Goal: Task Accomplishment & Management: Manage account settings

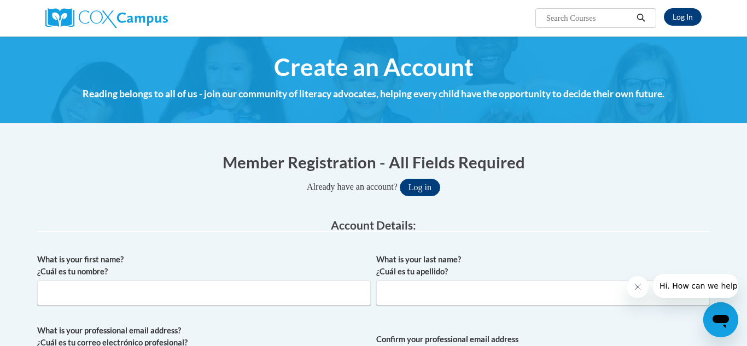
type input "harandall26@gmail.com"
click at [682, 20] on link "Log In" at bounding box center [683, 17] width 38 height 18
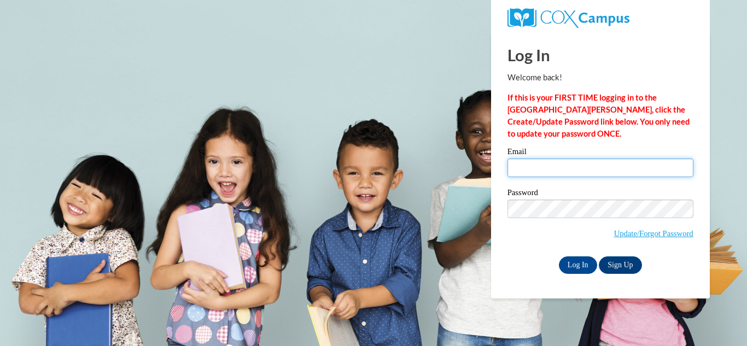
click at [572, 166] on input "Email" at bounding box center [601, 168] width 186 height 19
click at [554, 177] on div "Email" at bounding box center [601, 167] width 186 height 38
click at [410, 225] on body "This site uses cookies to help improve your learning experience. By continuing …" at bounding box center [373, 173] width 747 height 346
click at [545, 169] on input "Email" at bounding box center [601, 168] width 186 height 19
type input "harandall26@gmail.com"
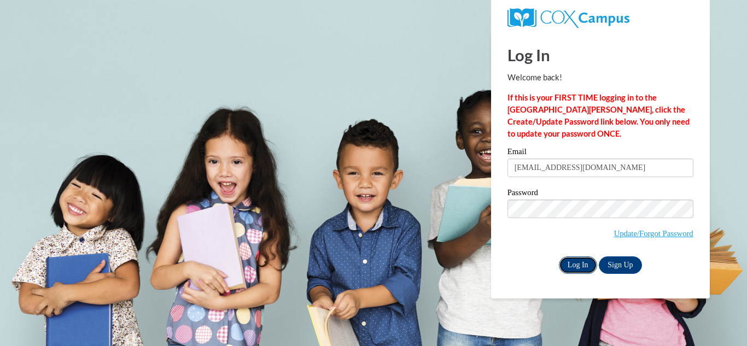
click at [575, 264] on input "Log In" at bounding box center [578, 266] width 38 height 18
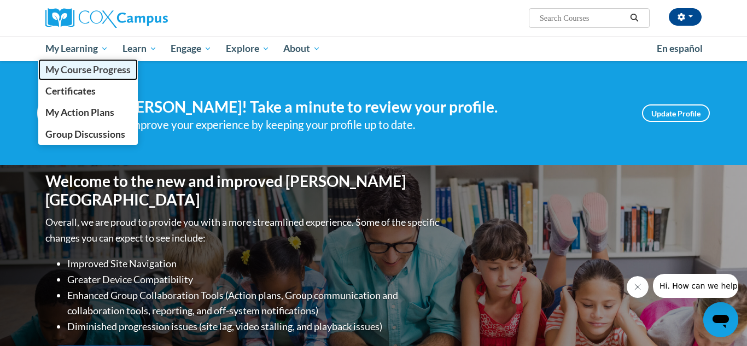
click at [80, 66] on span "My Course Progress" at bounding box center [87, 69] width 85 height 11
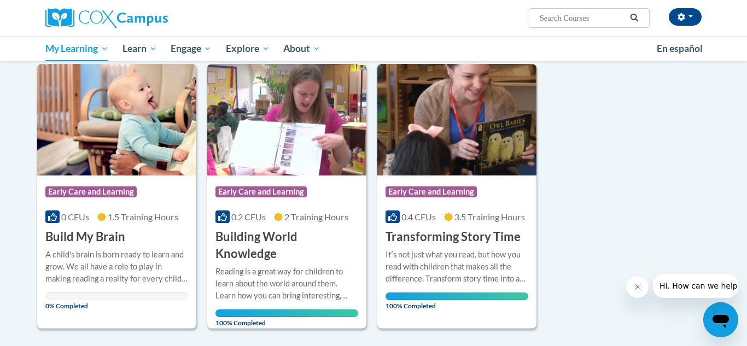
scroll to position [136, 0]
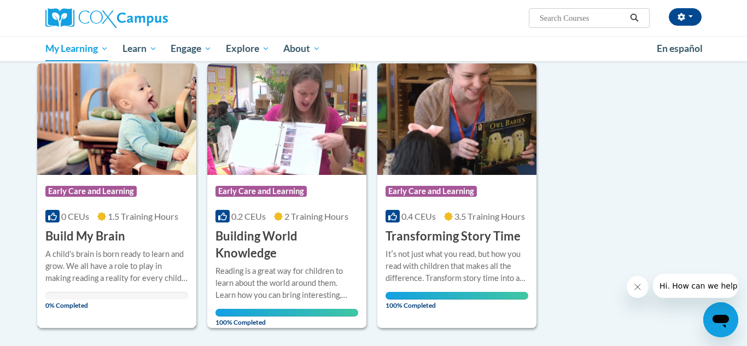
click at [79, 128] on img at bounding box center [116, 119] width 159 height 112
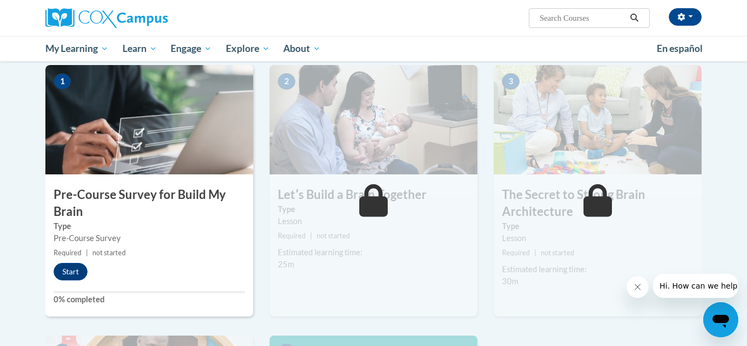
scroll to position [236, 0]
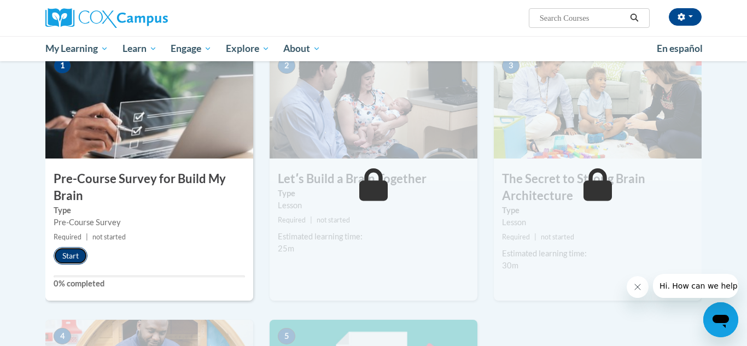
click at [70, 261] on button "Start" at bounding box center [71, 256] width 34 height 18
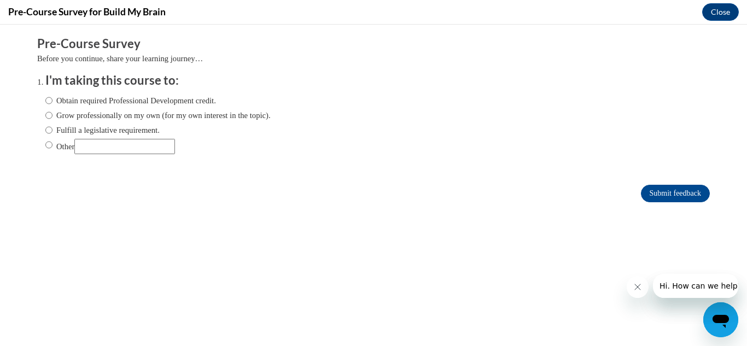
scroll to position [0, 0]
click at [48, 146] on input "Other" at bounding box center [48, 145] width 7 height 12
radio input "true"
click at [689, 191] on input "Submit feedback" at bounding box center [675, 194] width 69 height 18
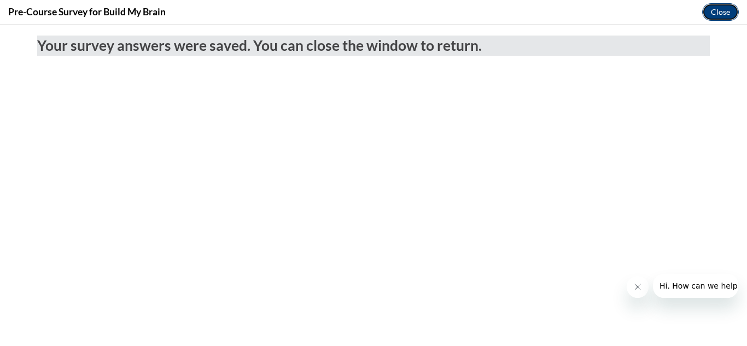
click at [722, 14] on button "Close" at bounding box center [720, 12] width 37 height 18
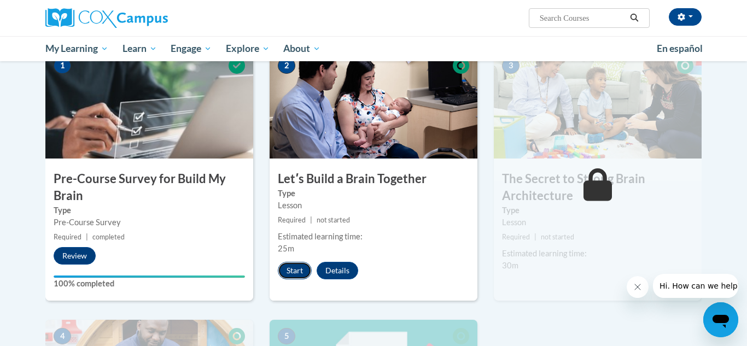
click at [296, 271] on button "Start" at bounding box center [295, 271] width 34 height 18
